Goal: Task Accomplishment & Management: Complete application form

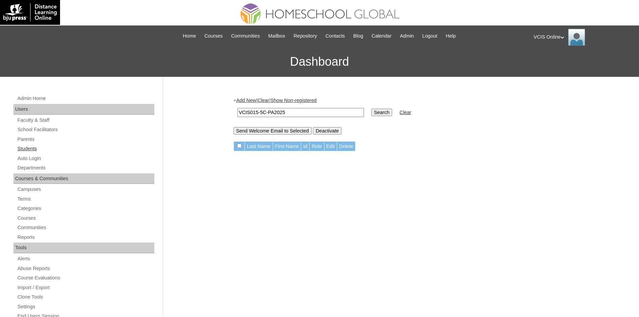
click at [28, 146] on link "Students" at bounding box center [85, 148] width 137 height 8
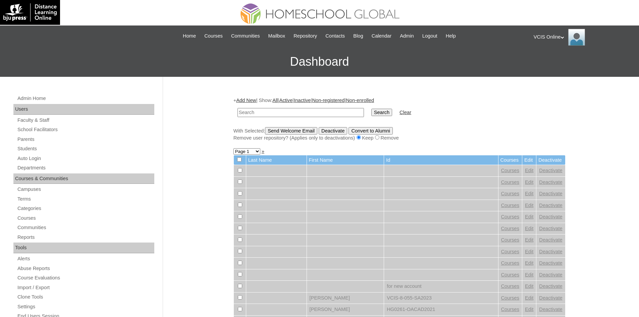
click at [291, 113] on input "text" at bounding box center [300, 112] width 126 height 9
type input "VCIS014-5C-PA2025"
click at [371, 109] on input "Search" at bounding box center [381, 112] width 21 height 7
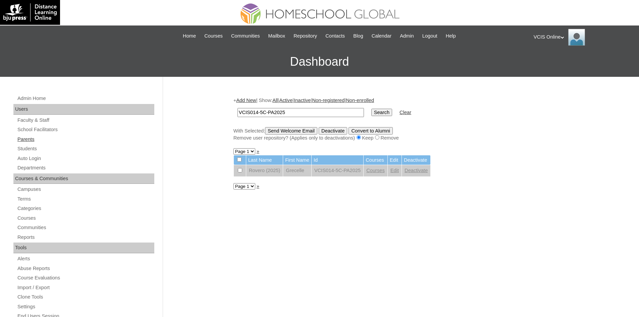
click at [24, 139] on link "Parents" at bounding box center [85, 139] width 137 height 8
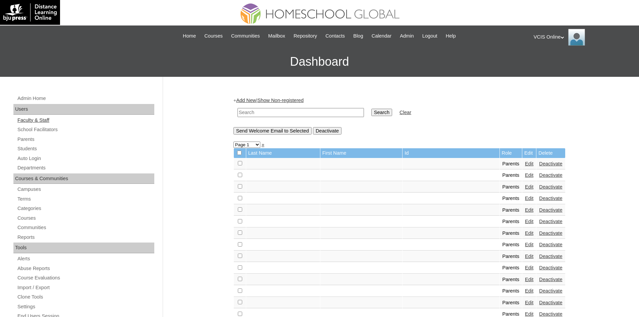
click at [31, 118] on link "Faculty & Staff" at bounding box center [85, 120] width 137 height 8
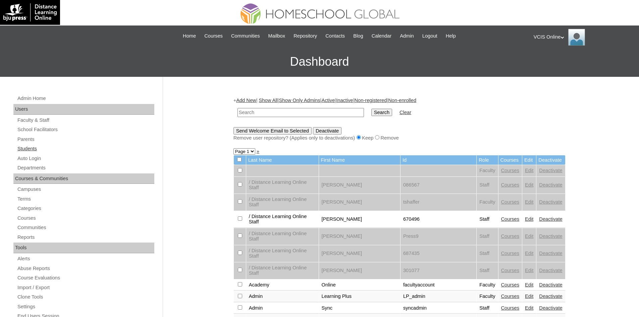
click at [31, 152] on link "Students" at bounding box center [85, 148] width 137 height 8
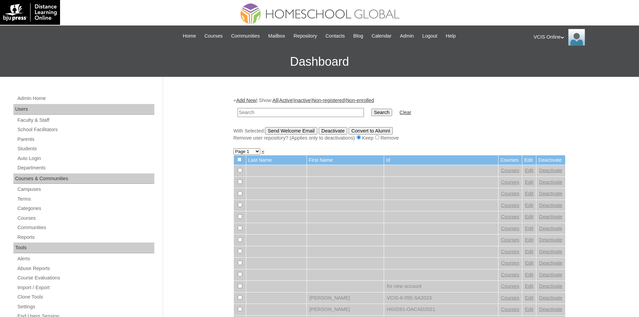
click at [244, 102] on link "Add New" at bounding box center [246, 100] width 20 height 5
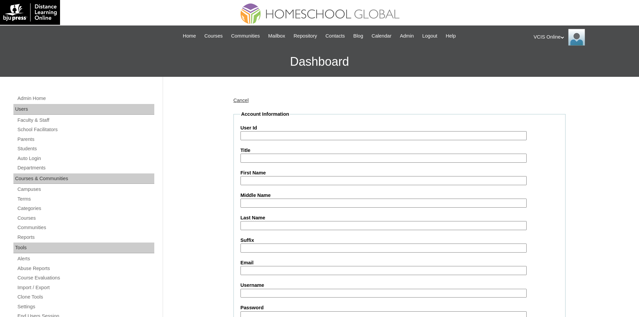
click at [253, 134] on input "User Id" at bounding box center [383, 135] width 286 height 9
paste input "VCIS015-7A-SA2025"
type input "VCIS015-7A-SA2025"
click at [254, 182] on input "First Name" at bounding box center [383, 180] width 286 height 9
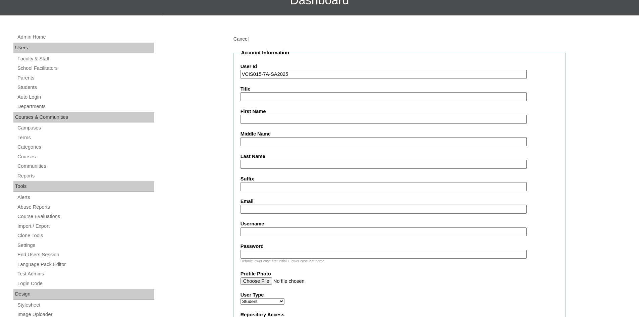
scroll to position [67, 0]
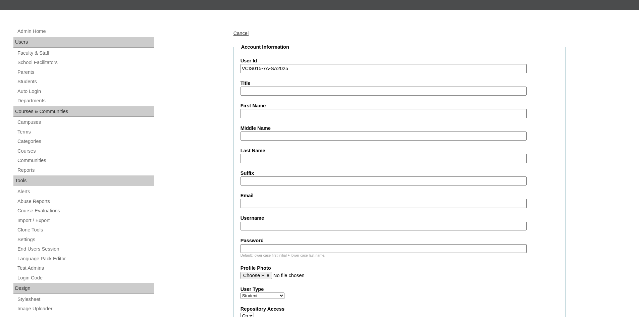
click at [259, 112] on input "First Name" at bounding box center [383, 113] width 286 height 9
paste input "Raya Venice [PERSON_NAME]"
drag, startPoint x: 328, startPoint y: 116, endPoint x: 297, endPoint y: 111, distance: 31.1
click at [297, 111] on input "Raya Venice [PERSON_NAME]" at bounding box center [383, 113] width 286 height 9
type input "Raya Venice [PERSON_NAME]"
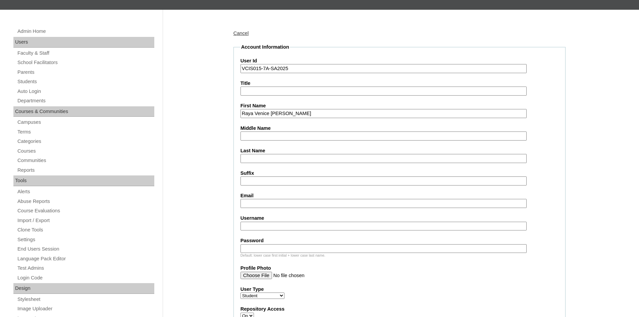
click at [276, 136] on input "Middle Name" at bounding box center [383, 135] width 286 height 9
paste input "[PERSON_NAME]"
drag, startPoint x: 297, startPoint y: 137, endPoint x: 259, endPoint y: 134, distance: 38.0
click at [259, 134] on input "[PERSON_NAME]" at bounding box center [383, 135] width 286 height 9
type input "Gustilo"
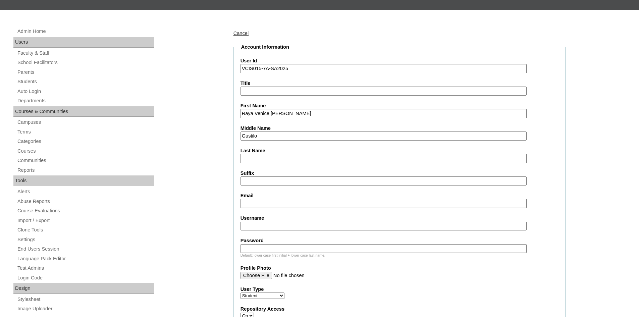
click at [252, 157] on input "Last Name" at bounding box center [383, 158] width 286 height 9
paste input "Tomzer"
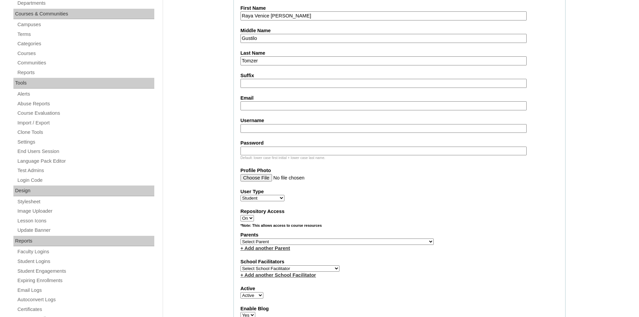
scroll to position [168, 0]
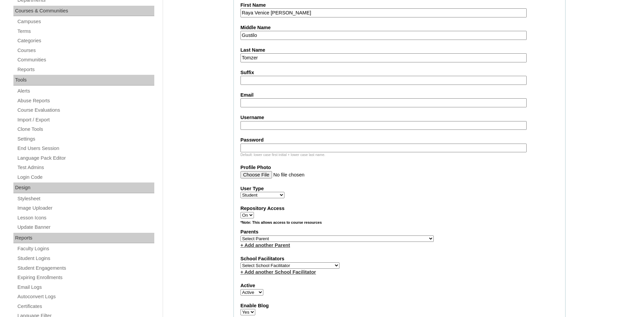
type input "Tomzer"
click at [263, 102] on input "Email" at bounding box center [383, 102] width 286 height 9
click at [280, 104] on input "Email" at bounding box center [383, 102] width 286 height 9
paste input "[EMAIL_ADDRESS][DOMAIN_NAME]"
type input "[EMAIL_ADDRESS][DOMAIN_NAME]"
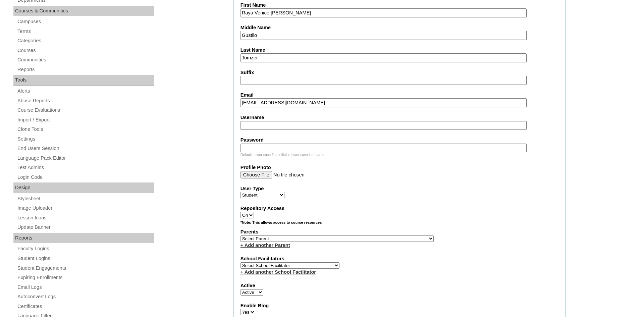
click at [262, 126] on input "Username" at bounding box center [383, 125] width 286 height 9
paste input "rvatomzer2025"
type input "rvatomzer2025"
click at [261, 144] on input "Password" at bounding box center [383, 147] width 286 height 9
paste input "Jsn4d9S"
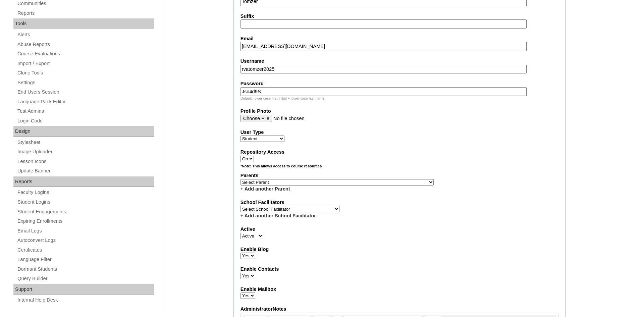
scroll to position [235, 0]
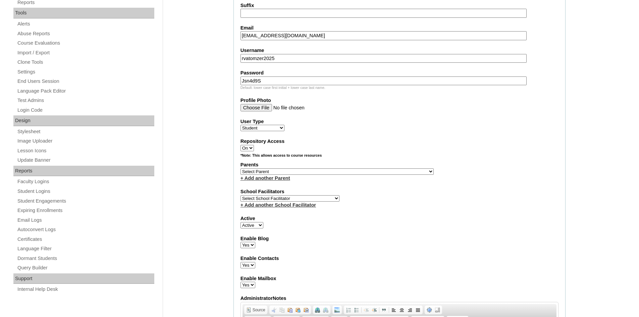
type input "Jsn4d9S"
click at [261, 172] on select "Select Parent , , , , , , , , , , , , , , , , , , , , , , , , , , , , , , , , ,…" at bounding box center [336, 171] width 193 height 6
click at [399, 166] on label "Parents" at bounding box center [399, 164] width 318 height 7
click at [305, 170] on select "Select Parent , , , , , , , , , , , , , , , , , , , , , , , , , , , , , , , , ,…" at bounding box center [336, 171] width 193 height 6
click at [302, 171] on select "Select Parent , , , , , , , , , , , , , , , , , , , , , , , , , , , , , , , , ,…" at bounding box center [336, 171] width 193 height 6
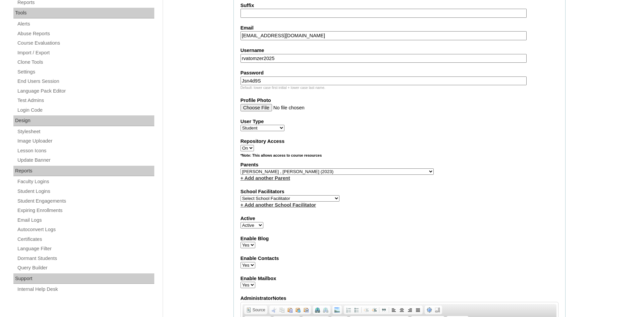
click at [302, 171] on select "Select Parent , , , , , , , , , , , , , , , , , , , , , , , , , , , , , , , , ,…" at bounding box center [336, 171] width 193 height 6
click at [303, 171] on select "Select Parent , , , , , , , , , , , , , , , , , , , , , , , , , , , , , , , , ,…" at bounding box center [336, 171] width 193 height 6
select select "31808"
click at [380, 141] on label "Repository Access" at bounding box center [399, 141] width 318 height 7
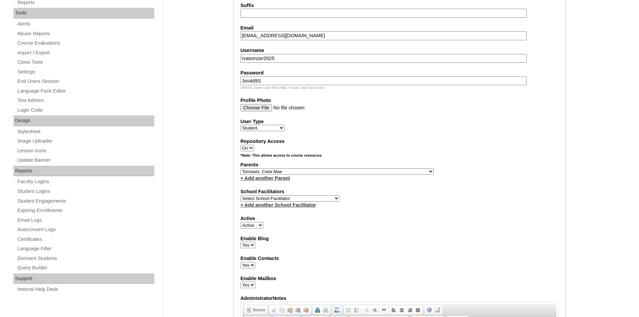
click at [254, 145] on select "On Off" at bounding box center [246, 148] width 13 height 6
